Goal: Task Accomplishment & Management: Manage account settings

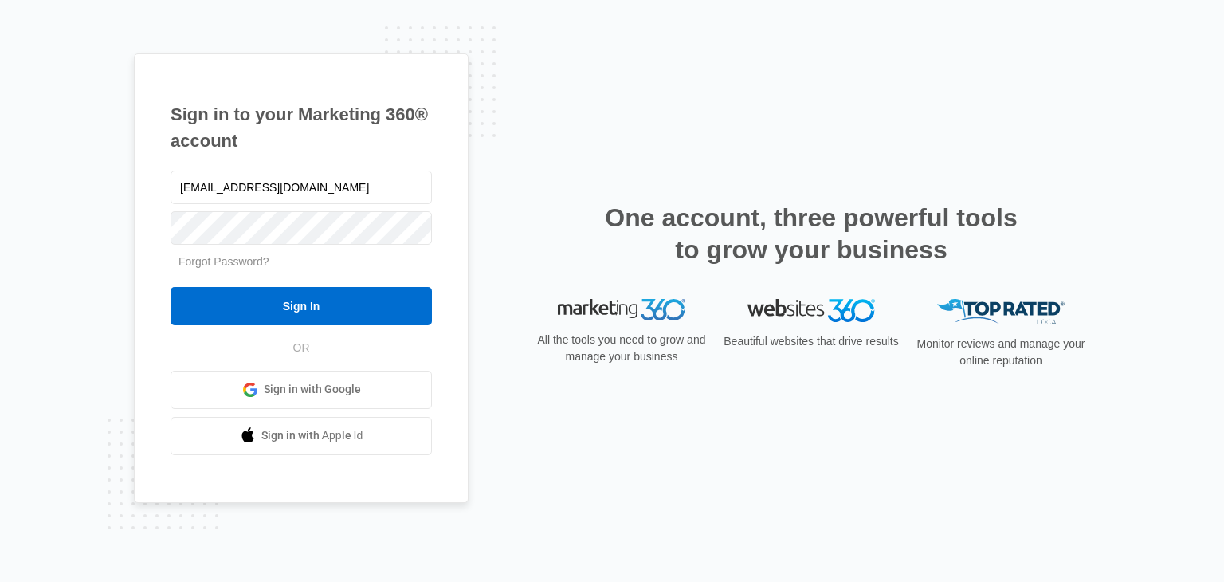
type input "[EMAIL_ADDRESS][DOMAIN_NAME]"
click at [171, 287] on input "Sign In" at bounding box center [301, 306] width 261 height 38
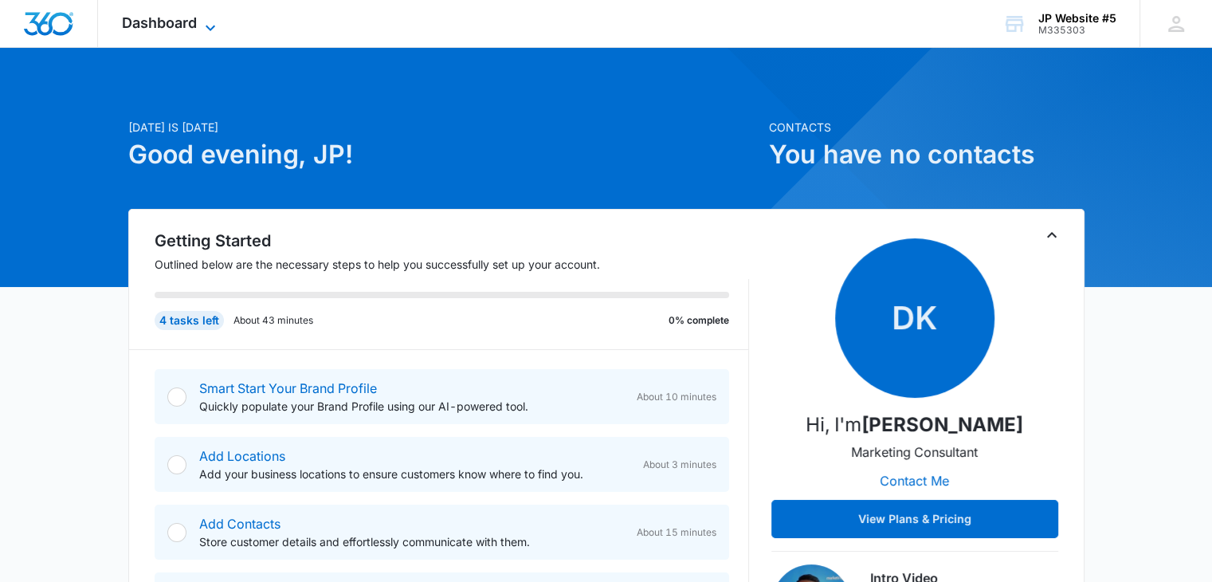
click at [201, 29] on icon at bounding box center [210, 27] width 19 height 19
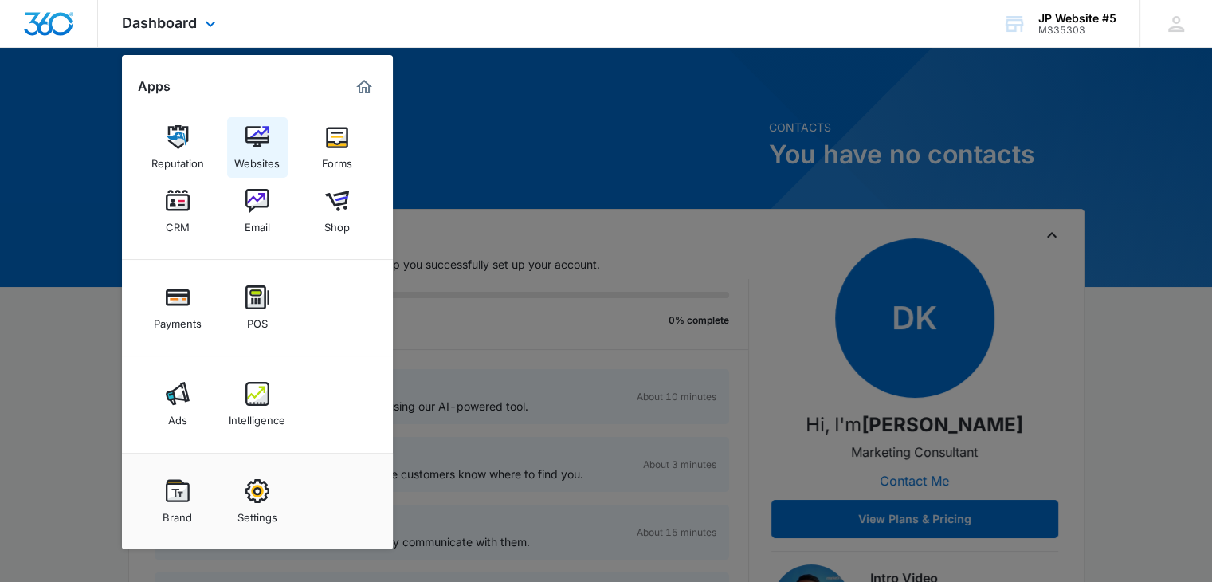
click at [251, 139] on img at bounding box center [257, 137] width 24 height 24
